Goal: Task Accomplishment & Management: Complete application form

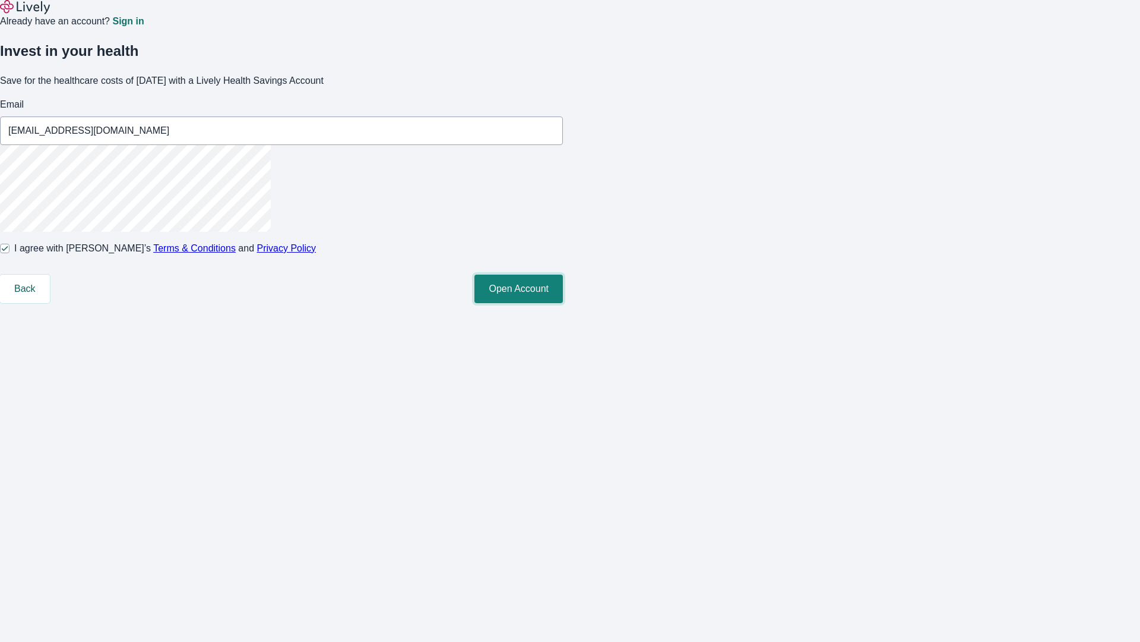
click at [563, 303] on button "Open Account" at bounding box center [519, 288] width 89 height 29
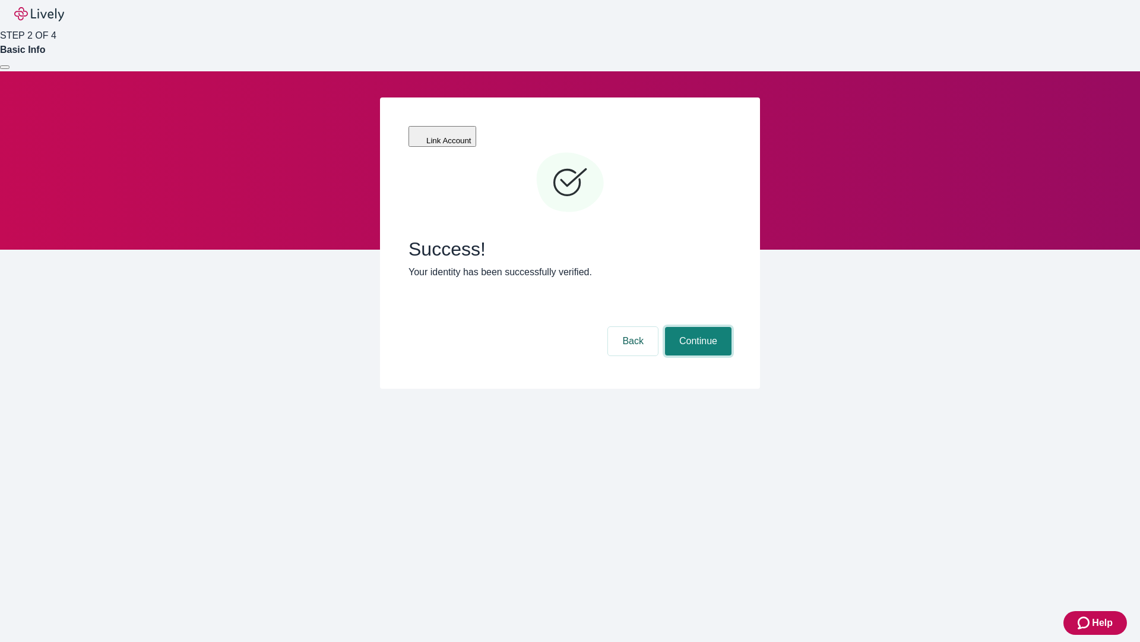
click at [697, 327] on button "Continue" at bounding box center [698, 341] width 67 height 29
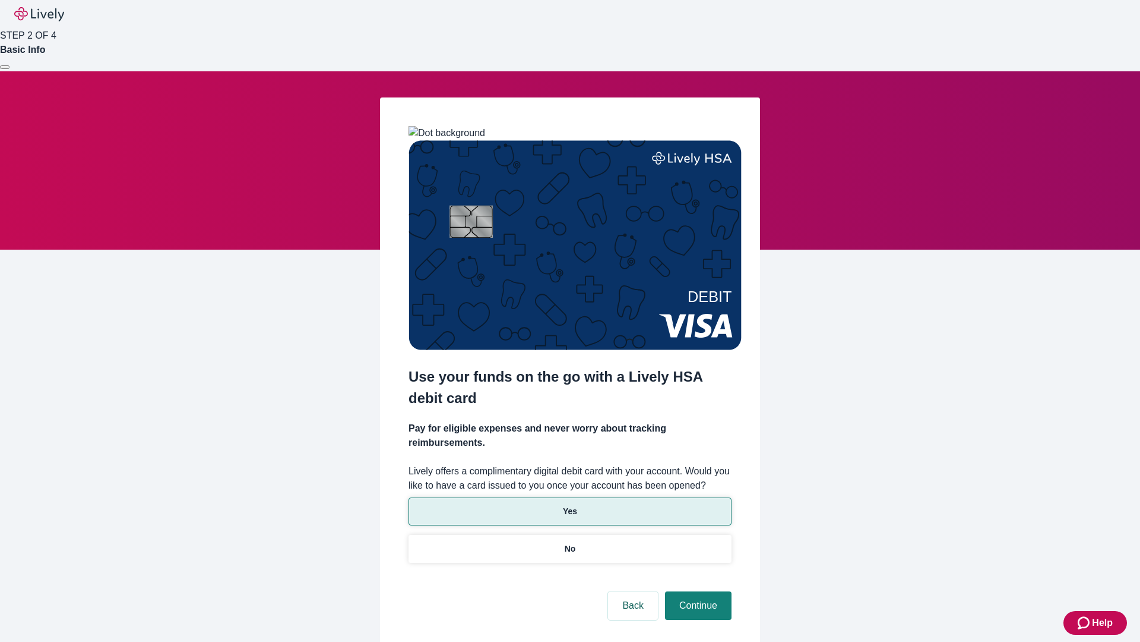
click at [570, 505] on p "Yes" at bounding box center [570, 511] width 14 height 12
click at [697, 591] on button "Continue" at bounding box center [698, 605] width 67 height 29
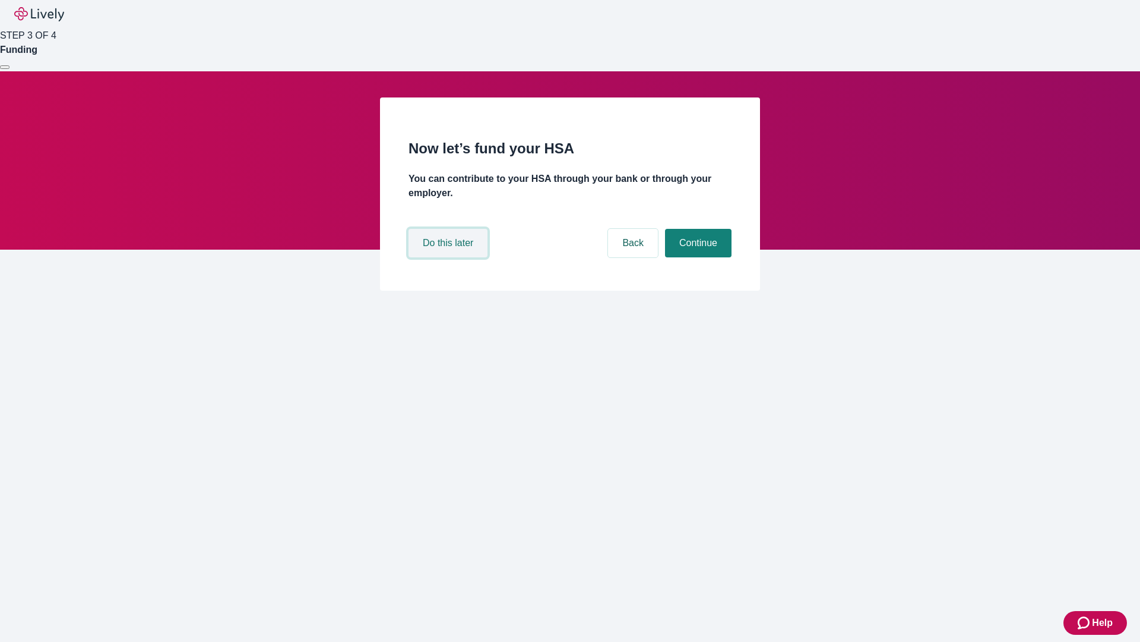
click at [450, 257] on button "Do this later" at bounding box center [448, 243] width 79 height 29
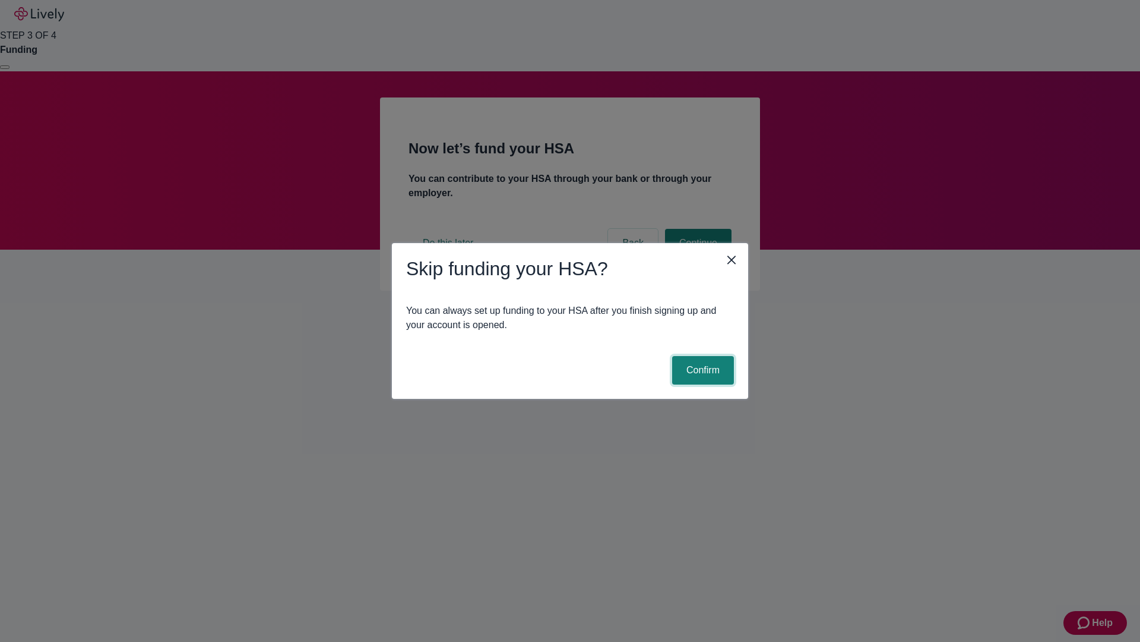
click at [701, 370] on button "Confirm" at bounding box center [703, 370] width 62 height 29
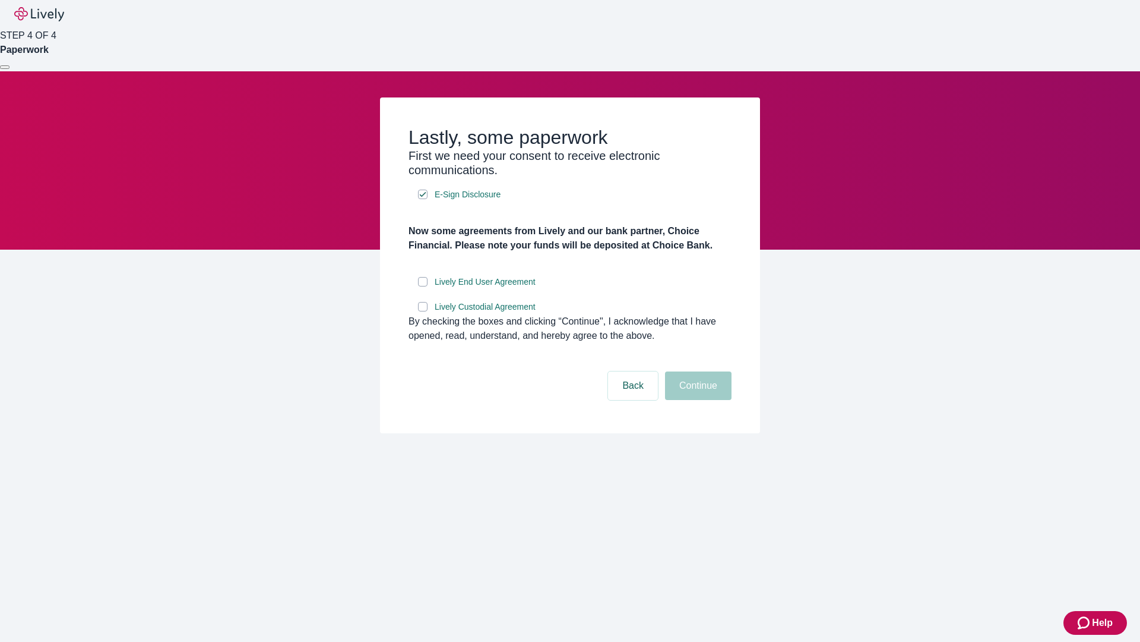
click at [423, 286] on input "Lively End User Agreement" at bounding box center [423, 282] width 10 height 10
checkbox input "true"
click at [423, 311] on input "Lively Custodial Agreement" at bounding box center [423, 307] width 10 height 10
checkbox input "true"
click at [697, 400] on button "Continue" at bounding box center [698, 385] width 67 height 29
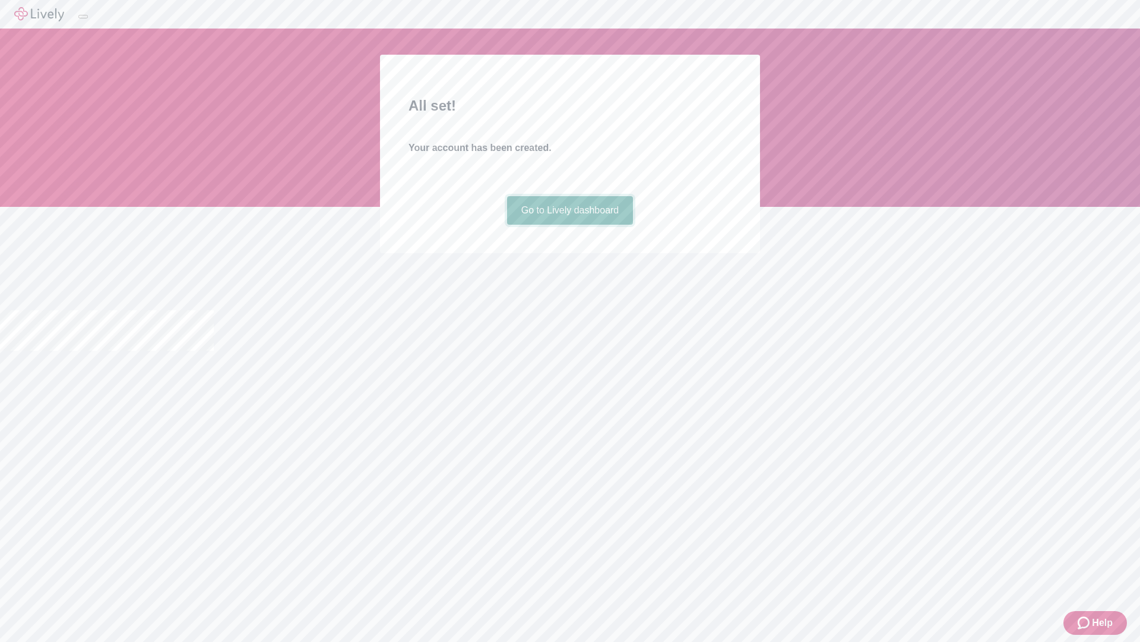
click at [570, 225] on link "Go to Lively dashboard" at bounding box center [570, 210] width 127 height 29
